Goal: Find specific page/section: Find specific page/section

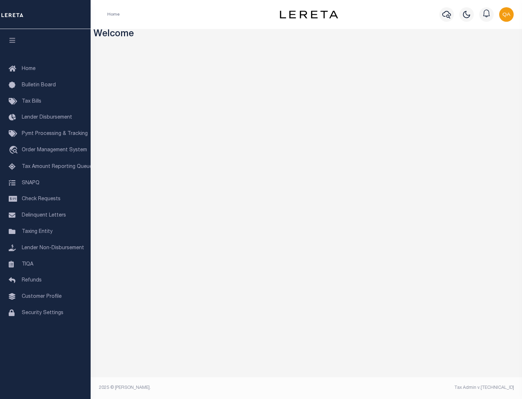
click at [45, 264] on link "TIQA" at bounding box center [45, 264] width 91 height 16
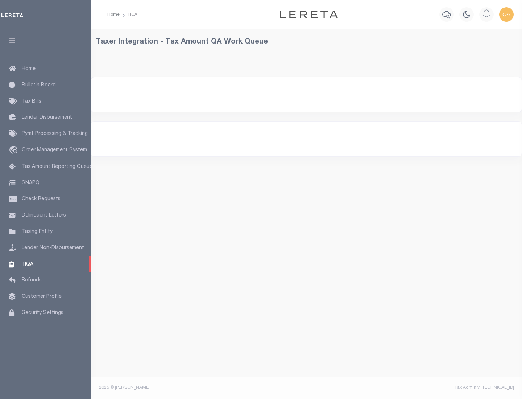
select select "200"
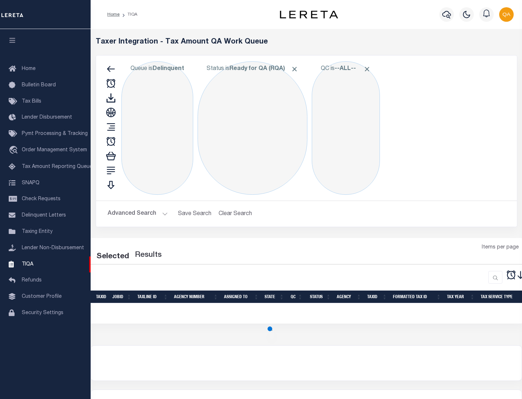
select select "200"
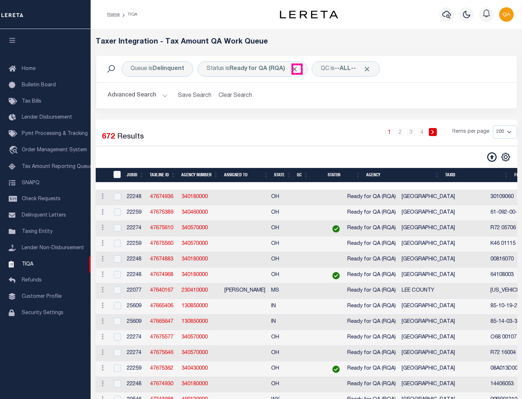
click at [297, 69] on span "Click to Remove" at bounding box center [295, 69] width 8 height 8
